Goal: Task Accomplishment & Management: Complete application form

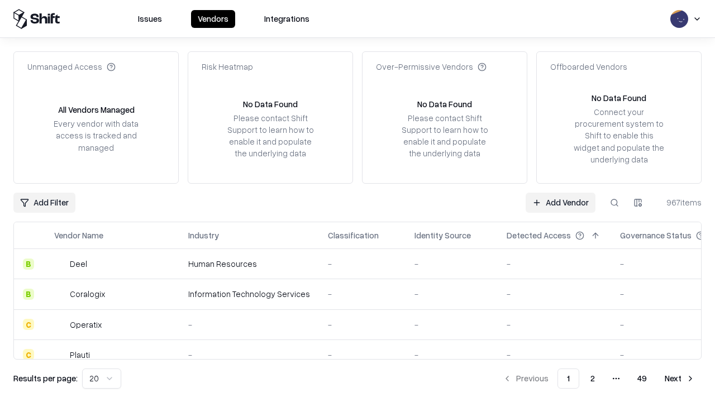
click at [560, 202] on link "Add Vendor" at bounding box center [560, 203] width 70 height 20
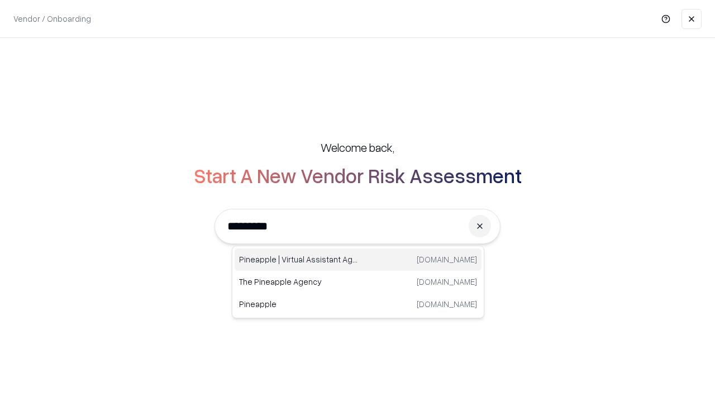
click at [358, 260] on div "Pineapple | Virtual Assistant Agency trypineapple.com" at bounding box center [357, 259] width 247 height 22
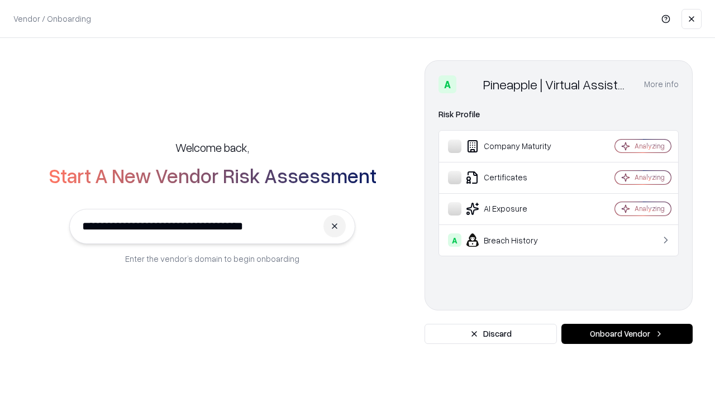
type input "**********"
click at [626, 334] on button "Onboard Vendor" at bounding box center [626, 334] width 131 height 20
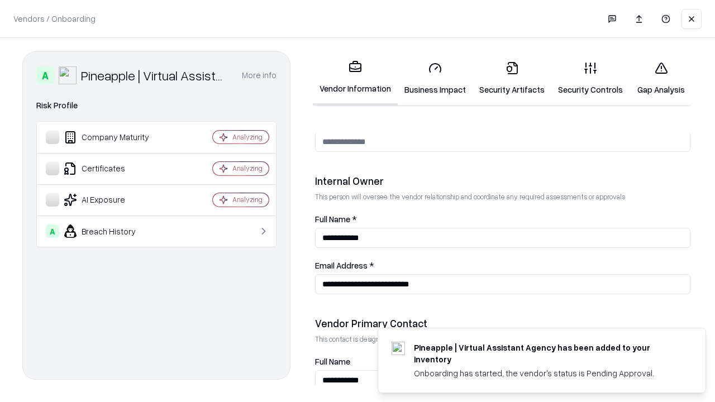
scroll to position [578, 0]
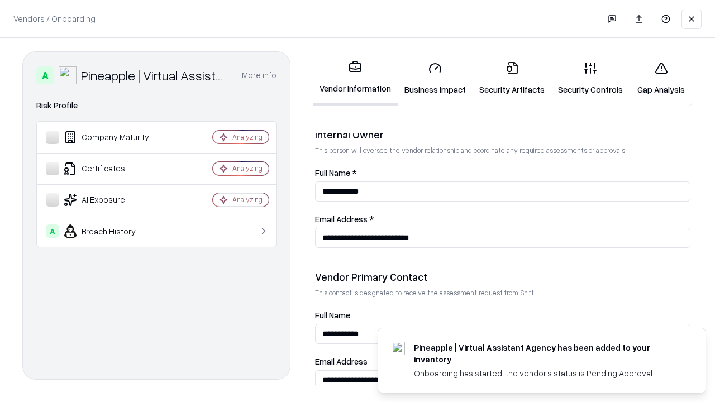
click at [435, 78] on link "Business Impact" at bounding box center [434, 78] width 75 height 52
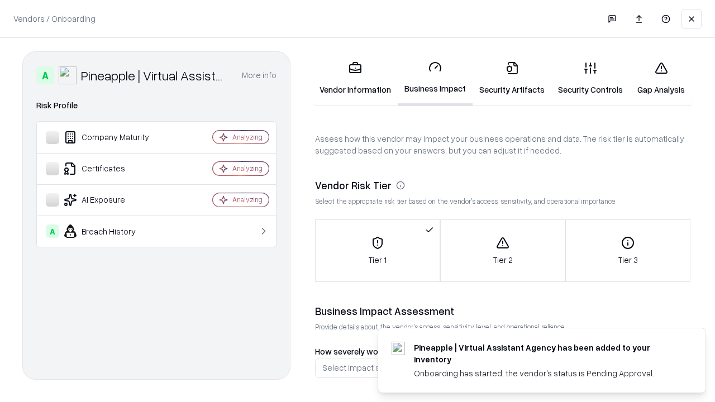
click at [511, 78] on link "Security Artifacts" at bounding box center [511, 78] width 79 height 52
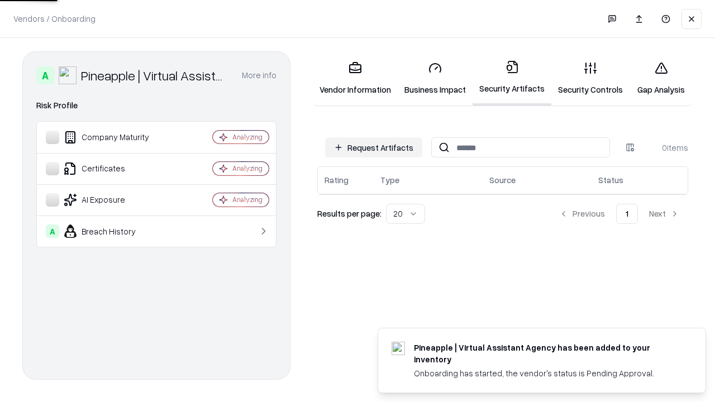
click at [373, 147] on button "Request Artifacts" at bounding box center [373, 147] width 97 height 20
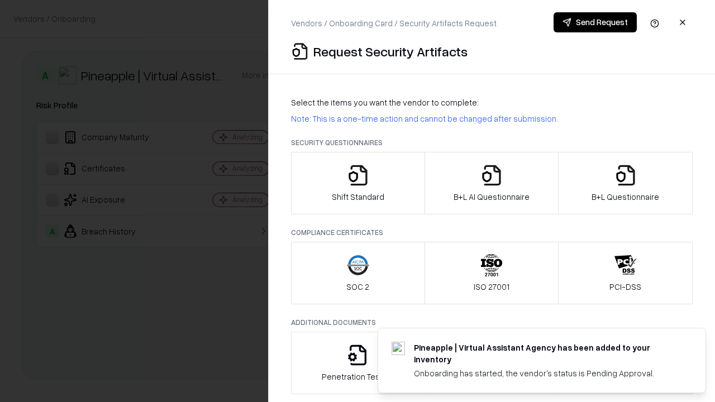
click at [357, 183] on icon "button" at bounding box center [358, 175] width 22 height 22
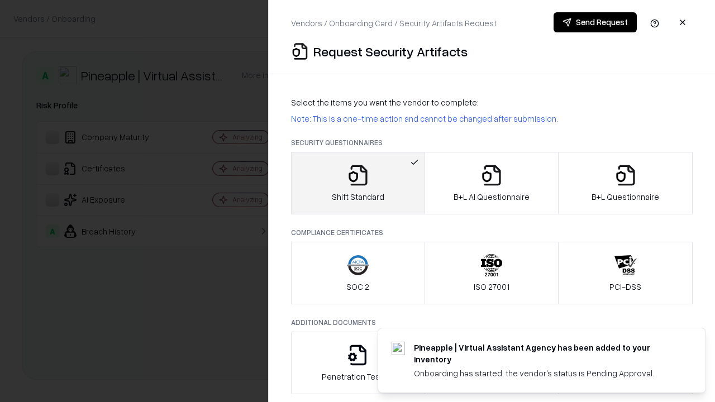
click at [595, 22] on button "Send Request" at bounding box center [594, 22] width 83 height 20
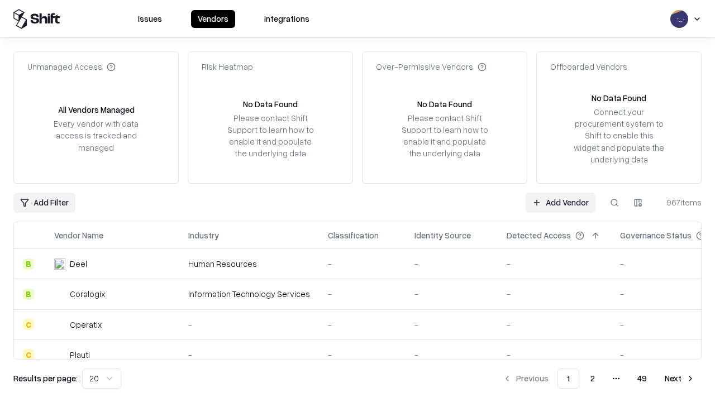
click at [614, 202] on button at bounding box center [614, 203] width 20 height 20
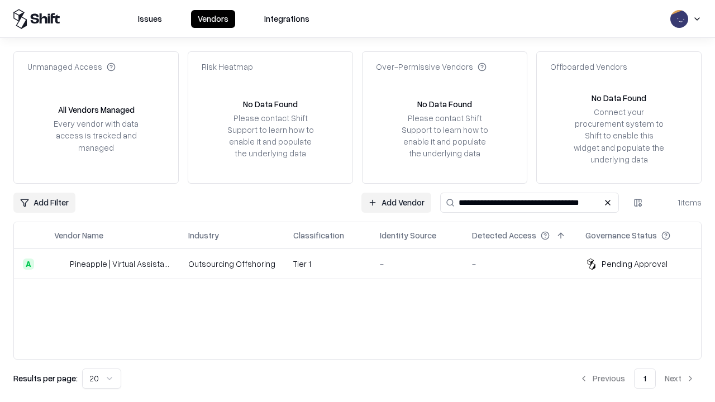
type input "**********"
click at [364, 263] on td "Tier 1" at bounding box center [327, 264] width 87 height 30
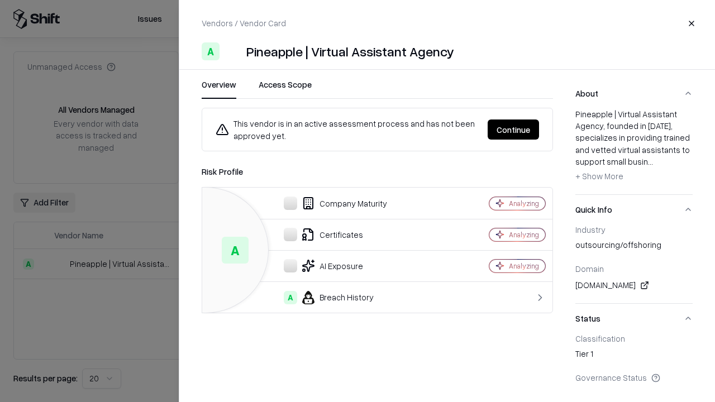
click at [513, 130] on button "Continue" at bounding box center [512, 129] width 51 height 20
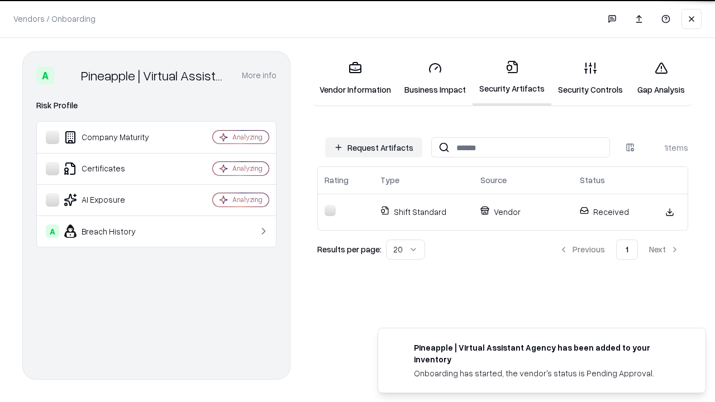
click at [590, 78] on link "Security Controls" at bounding box center [590, 78] width 78 height 52
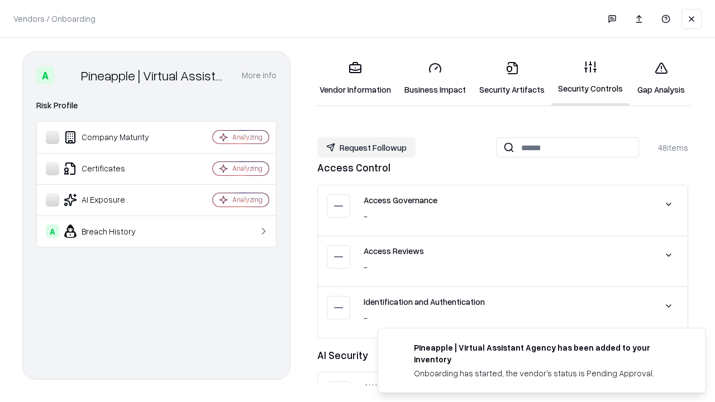
click at [366, 147] on button "Request Followup" at bounding box center [366, 147] width 98 height 20
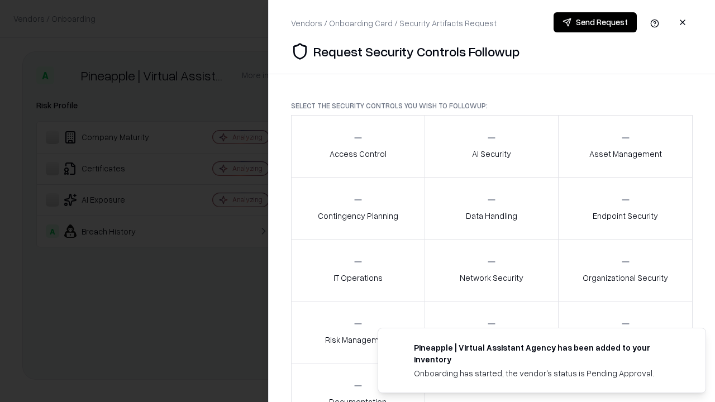
click at [357, 146] on div "Access Control" at bounding box center [357, 145] width 57 height 27
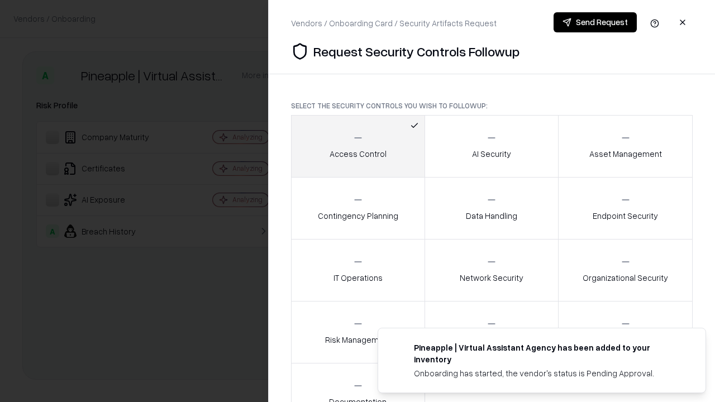
click at [595, 22] on button "Send Request" at bounding box center [594, 22] width 83 height 20
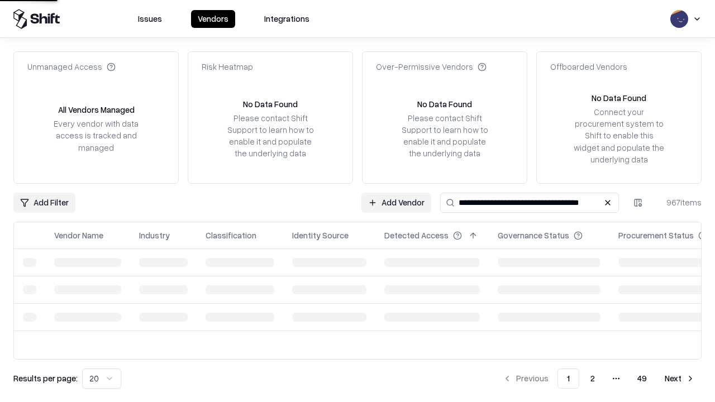
type input "**********"
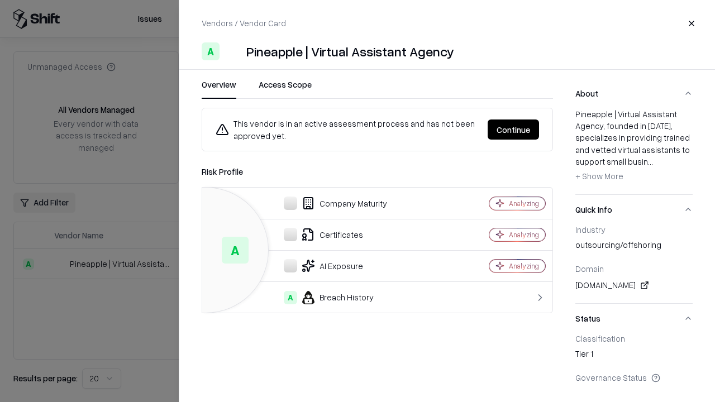
click at [513, 130] on button "Continue" at bounding box center [512, 129] width 51 height 20
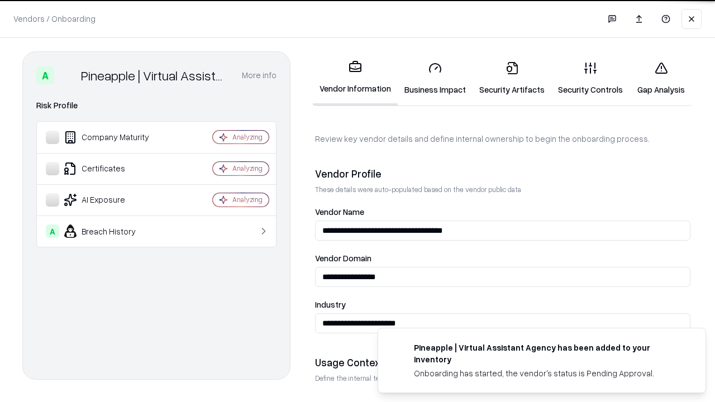
click at [660, 78] on link "Gap Analysis" at bounding box center [660, 78] width 63 height 52
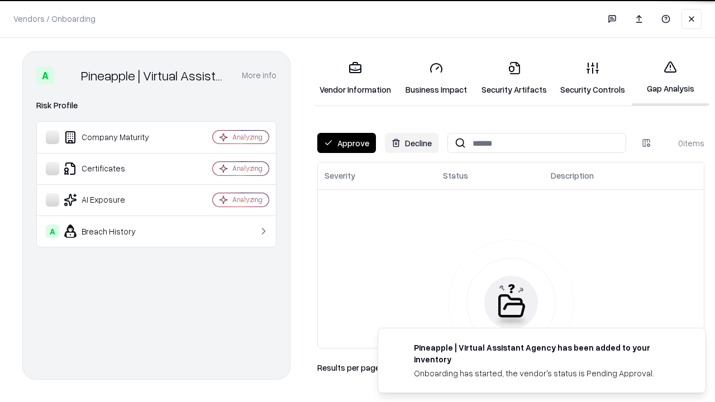
click at [346, 143] on button "Approve" at bounding box center [346, 143] width 59 height 20
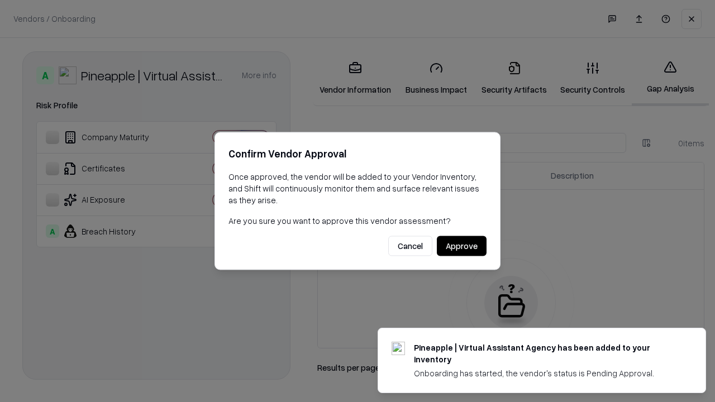
click at [461, 246] on button "Approve" at bounding box center [462, 246] width 50 height 20
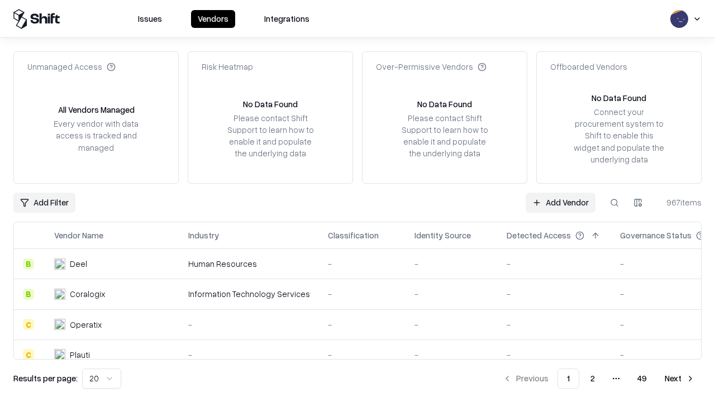
type input "**********"
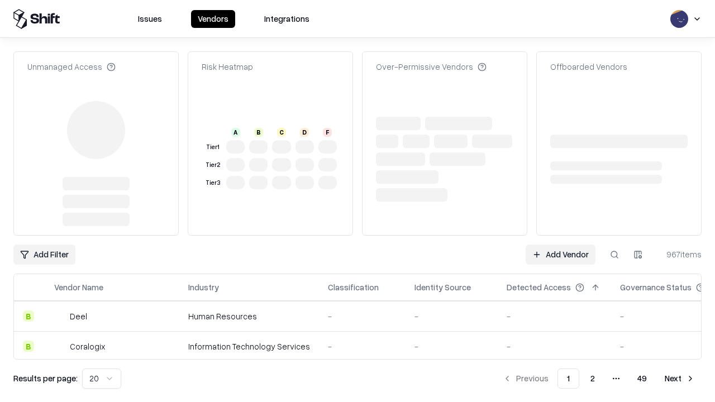
click at [560, 255] on link "Add Vendor" at bounding box center [560, 255] width 70 height 20
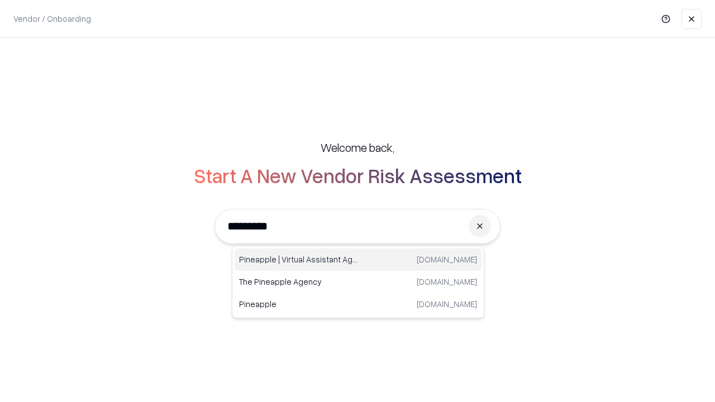
click at [358, 260] on div "Pineapple | Virtual Assistant Agency trypineapple.com" at bounding box center [357, 259] width 247 height 22
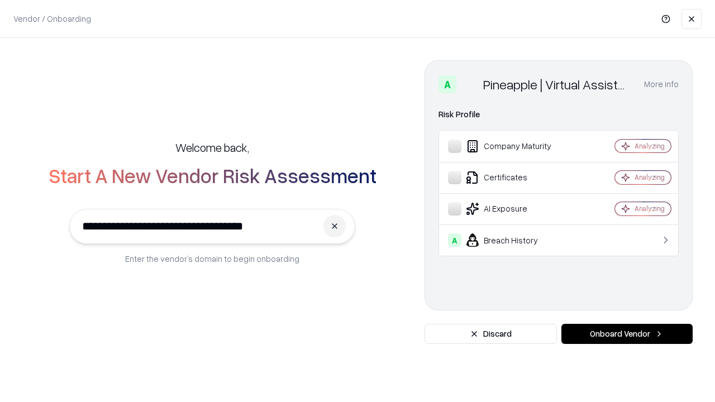
type input "**********"
click at [626, 334] on button "Onboard Vendor" at bounding box center [626, 334] width 131 height 20
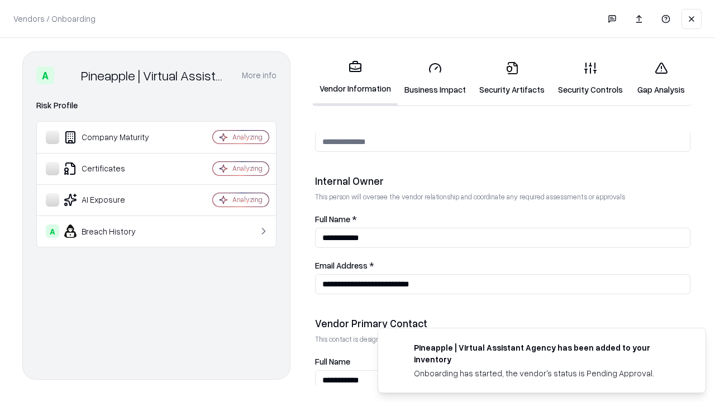
scroll to position [578, 0]
